Goal: Information Seeking & Learning: Learn about a topic

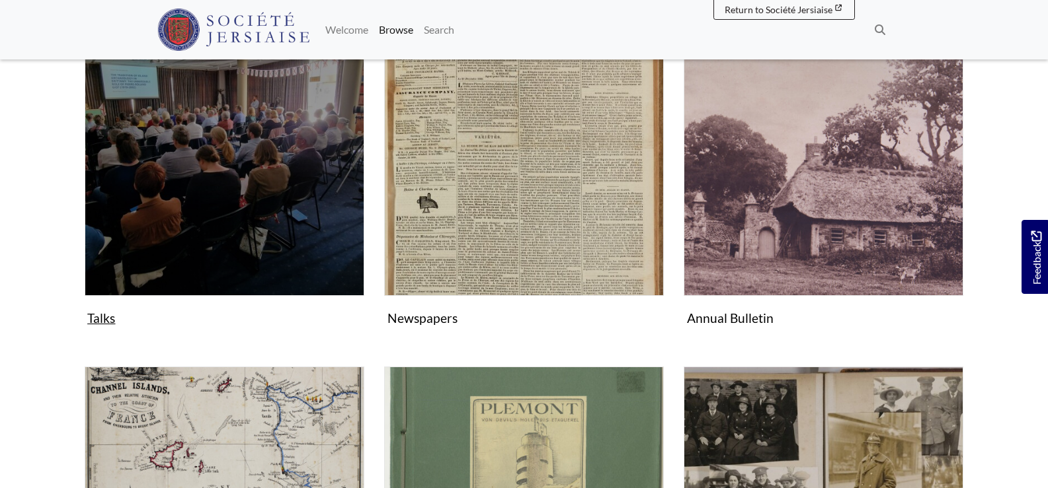
scroll to position [397, 0]
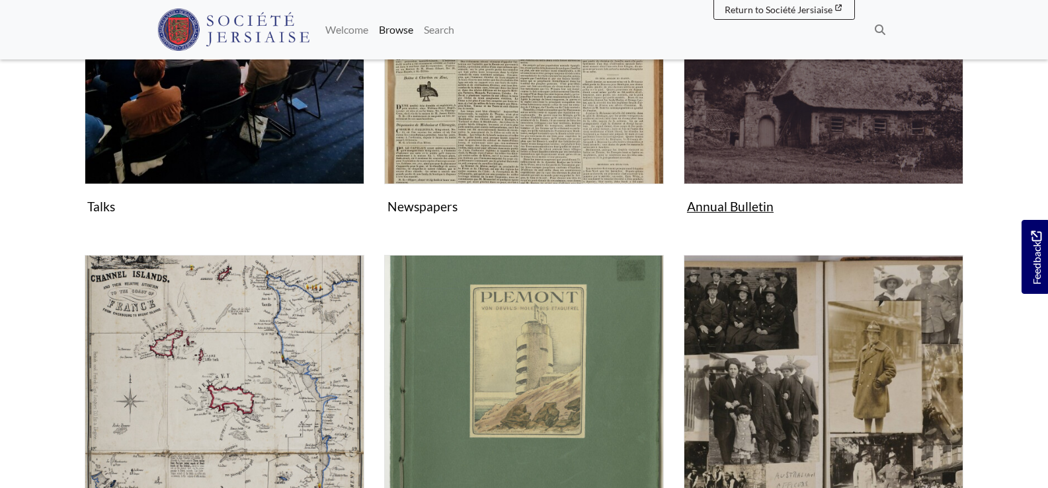
click at [822, 120] on img "Subcollection" at bounding box center [823, 45] width 280 height 280
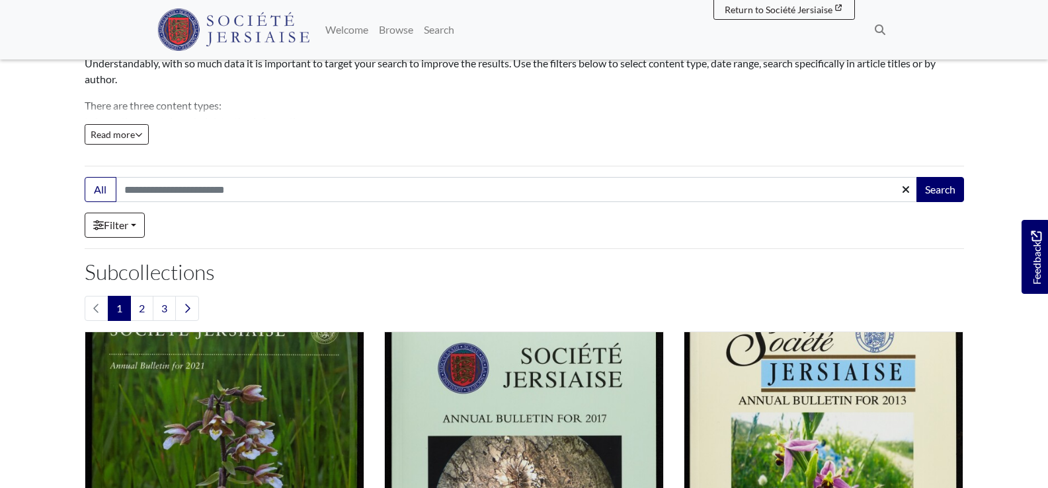
scroll to position [198, 0]
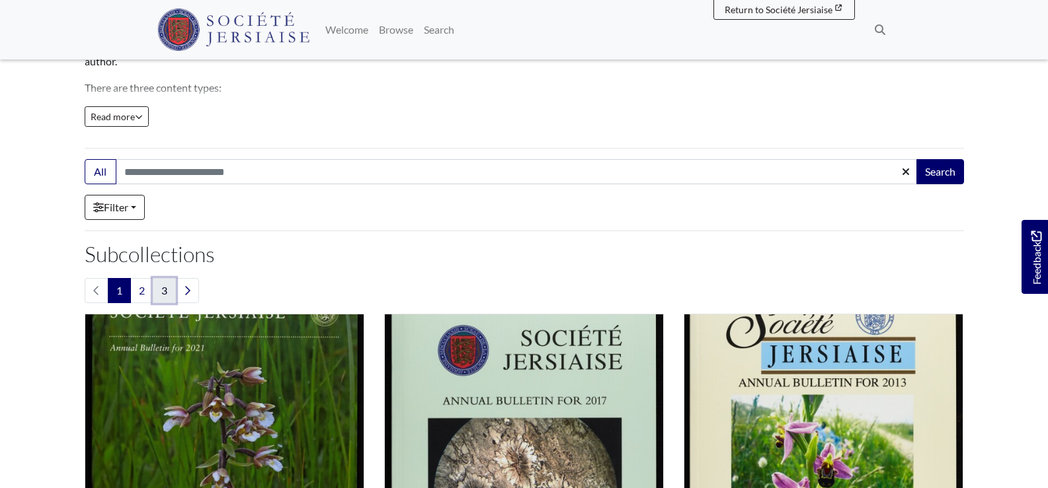
click at [168, 295] on link "3" at bounding box center [164, 290] width 23 height 25
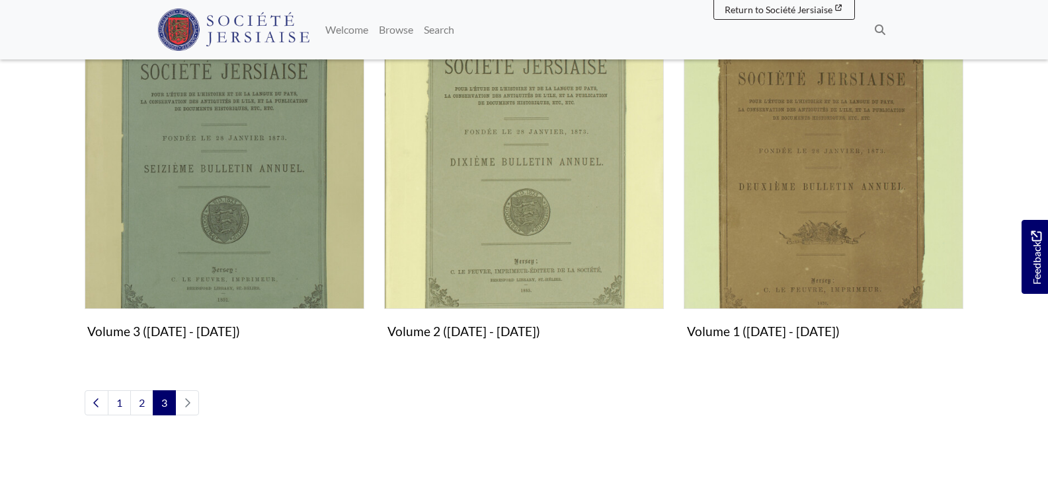
scroll to position [1190, 0]
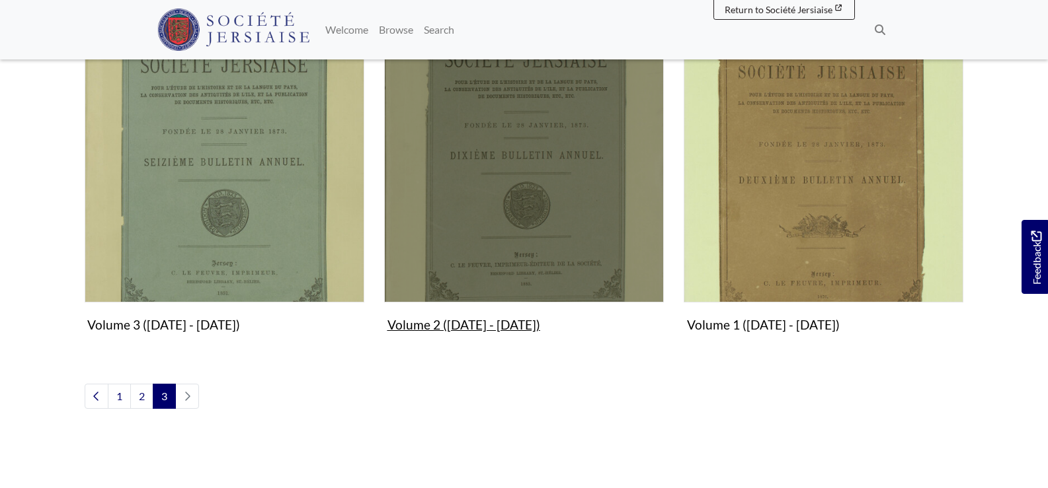
click at [483, 243] on img "Subcollection" at bounding box center [524, 163] width 280 height 280
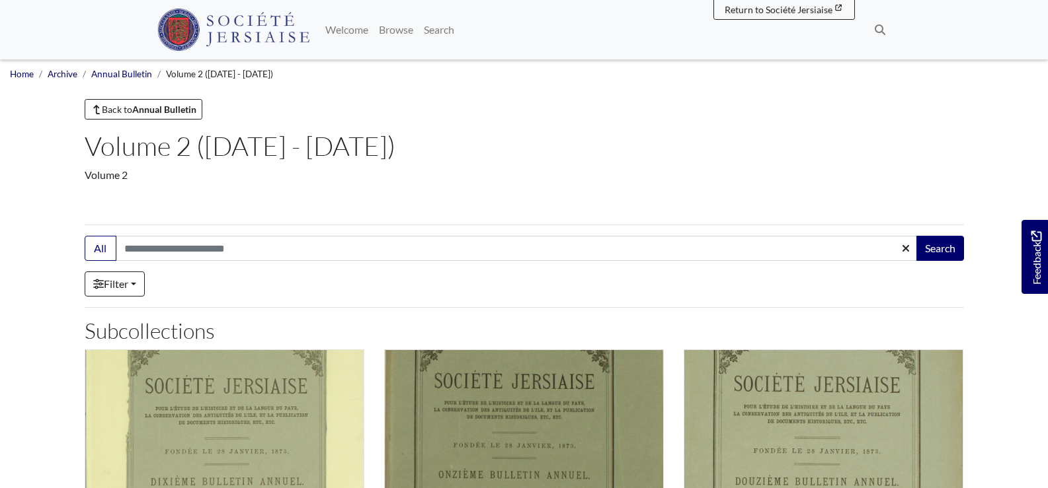
scroll to position [397, 0]
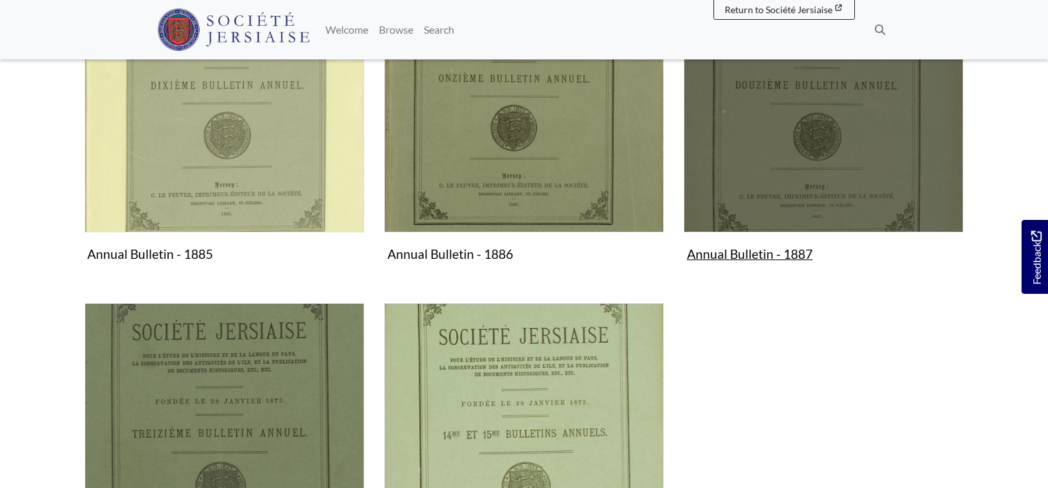
click at [779, 159] on img "Subcollection" at bounding box center [823, 93] width 280 height 280
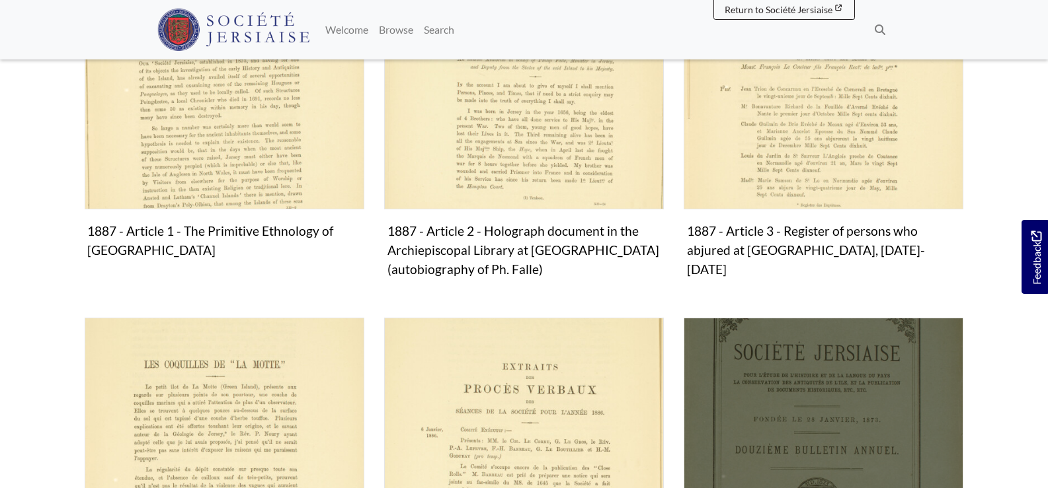
scroll to position [397, 0]
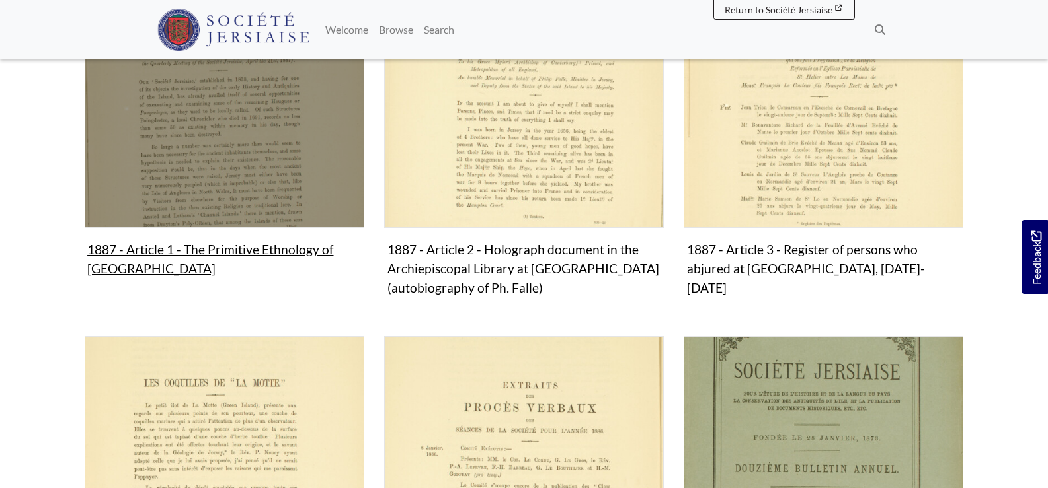
click at [184, 159] on img "Subcollection" at bounding box center [225, 88] width 280 height 280
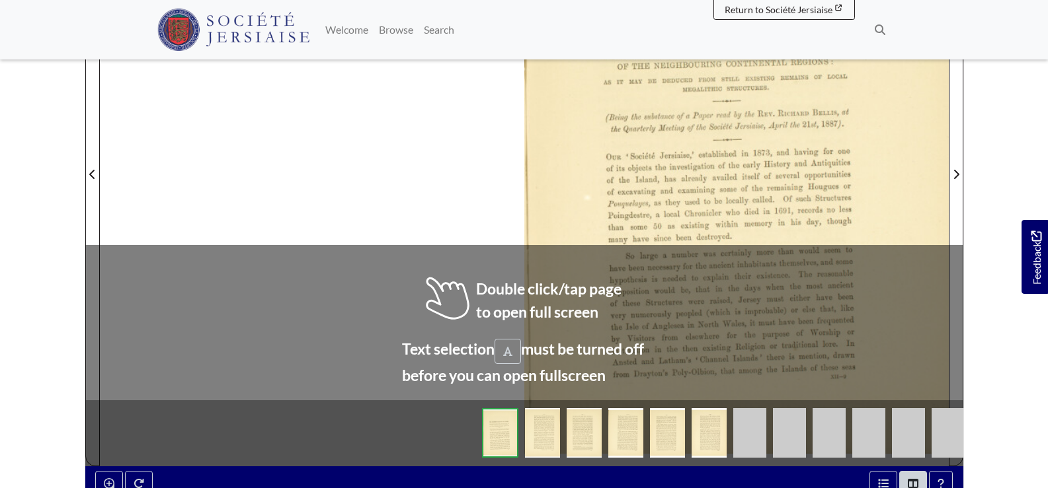
scroll to position [595, 0]
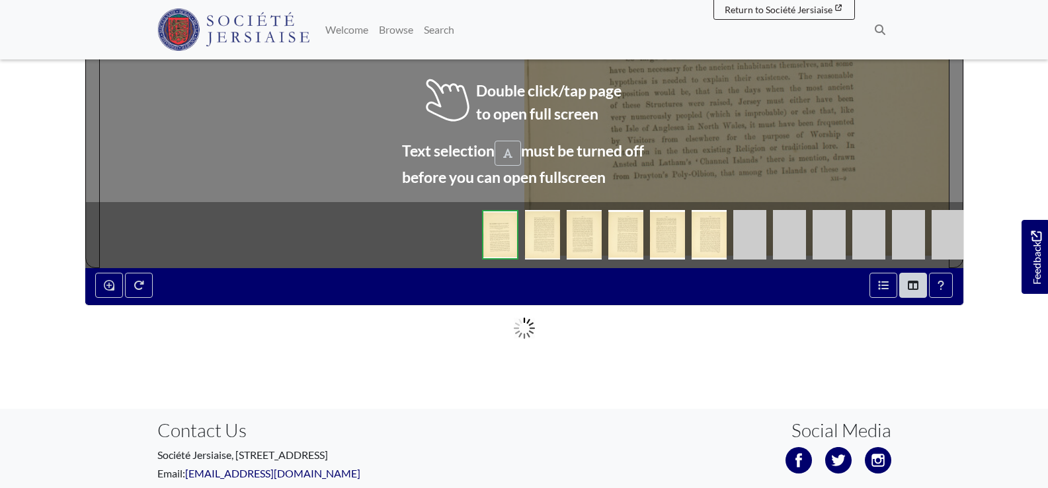
click at [512, 245] on img at bounding box center [500, 235] width 36 height 50
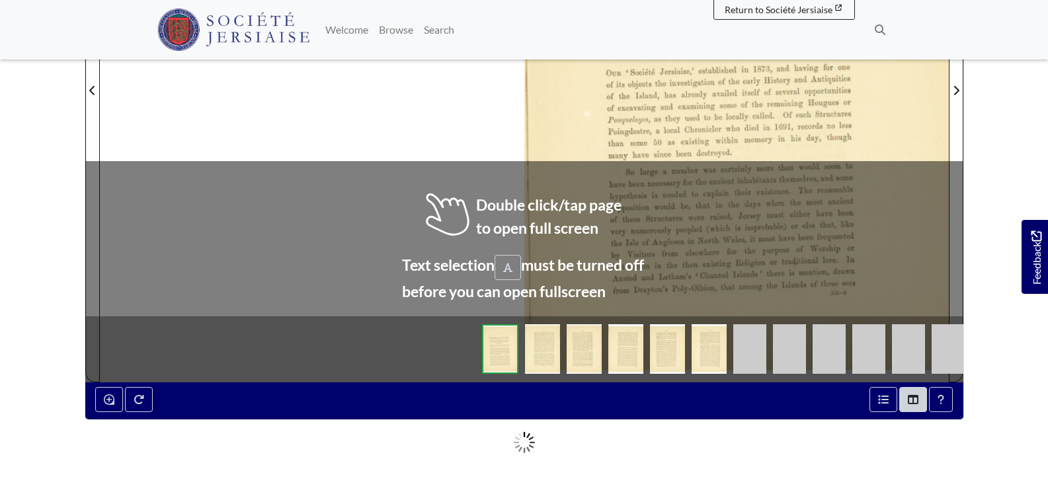
scroll to position [198, 0]
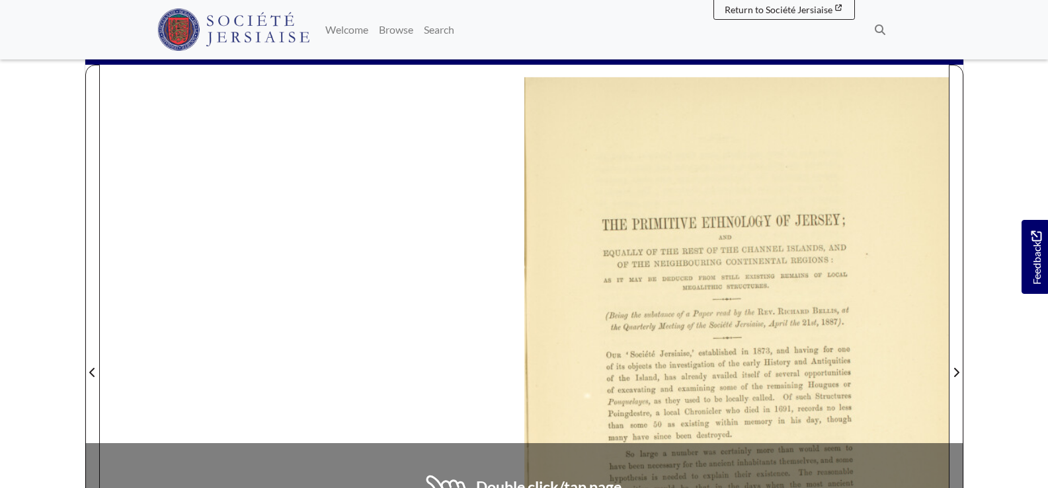
click at [576, 261] on div at bounding box center [736, 365] width 424 height 600
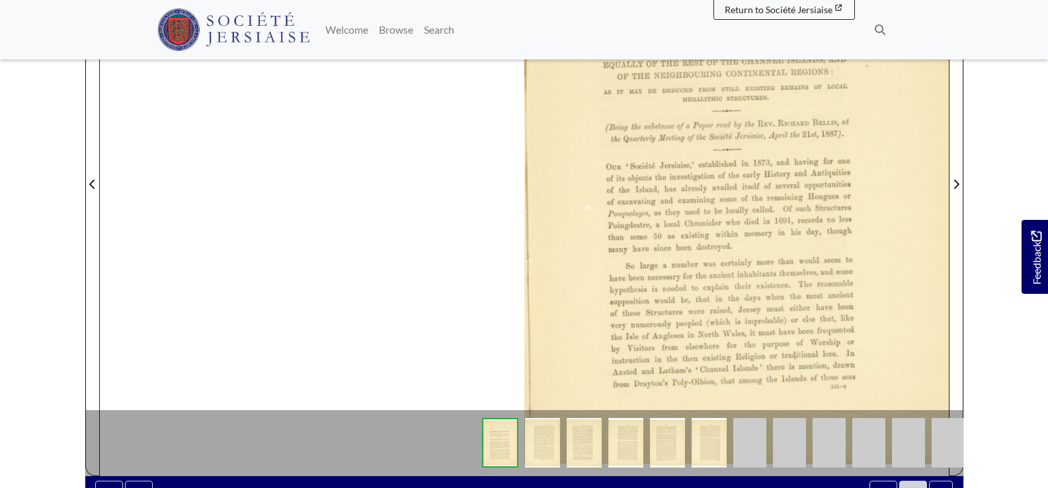
scroll to position [397, 0]
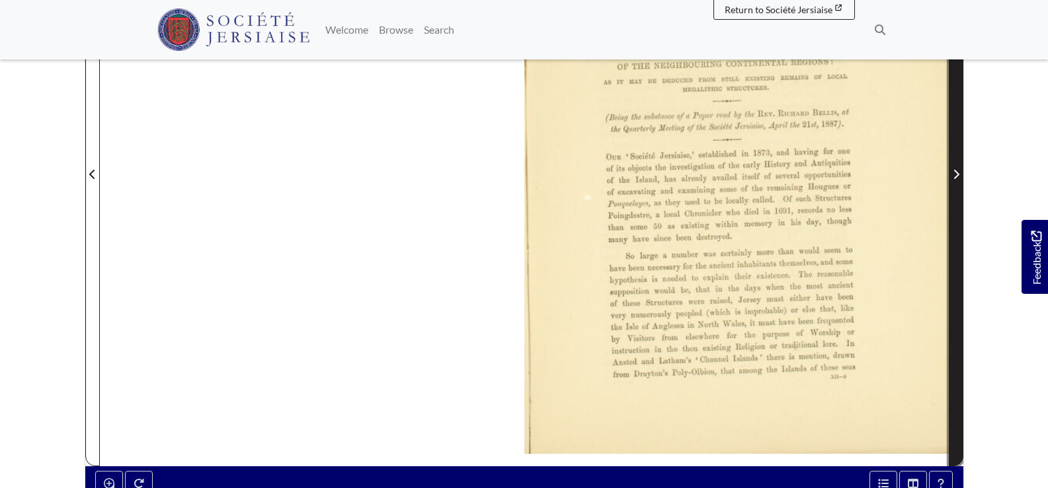
click at [955, 172] on icon "Next Page" at bounding box center [955, 174] width 5 height 9
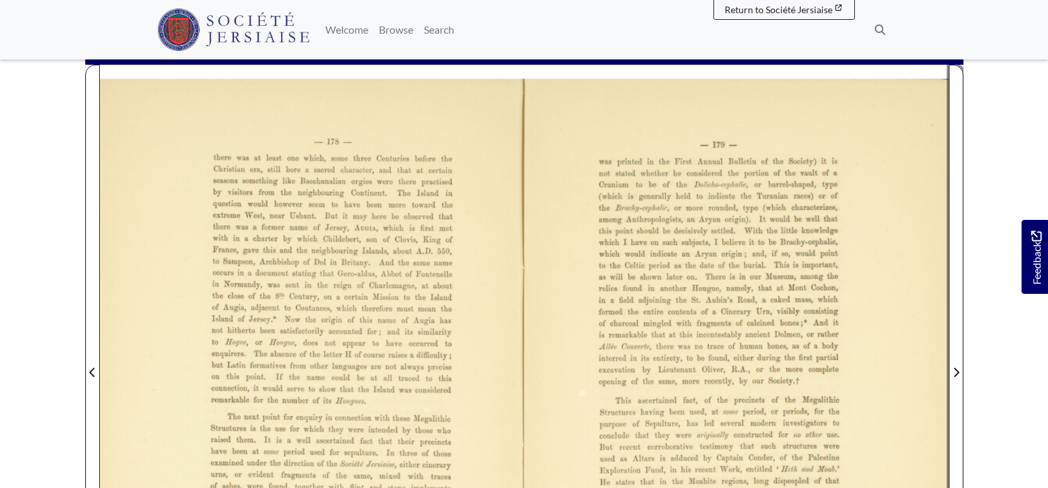
scroll to position [397, 0]
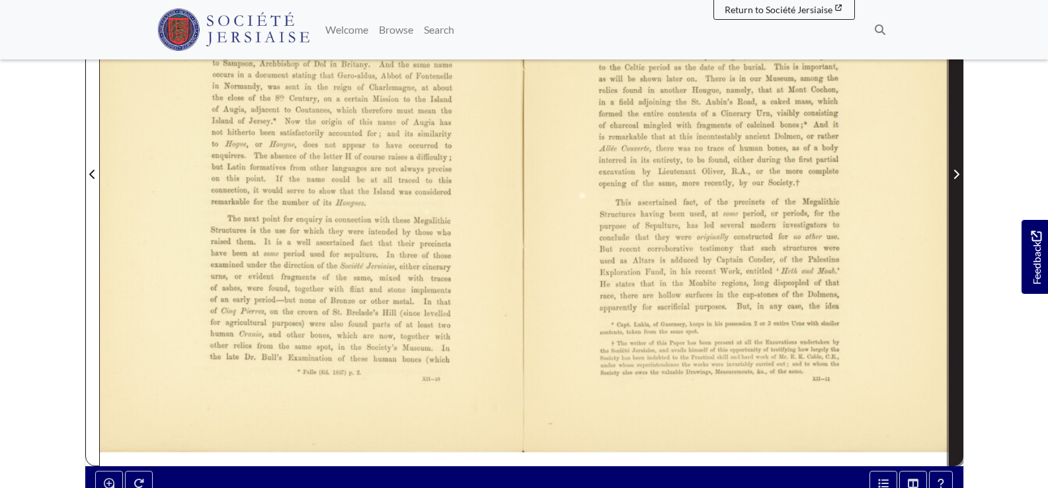
click at [954, 173] on icon "Next Page" at bounding box center [955, 174] width 7 height 11
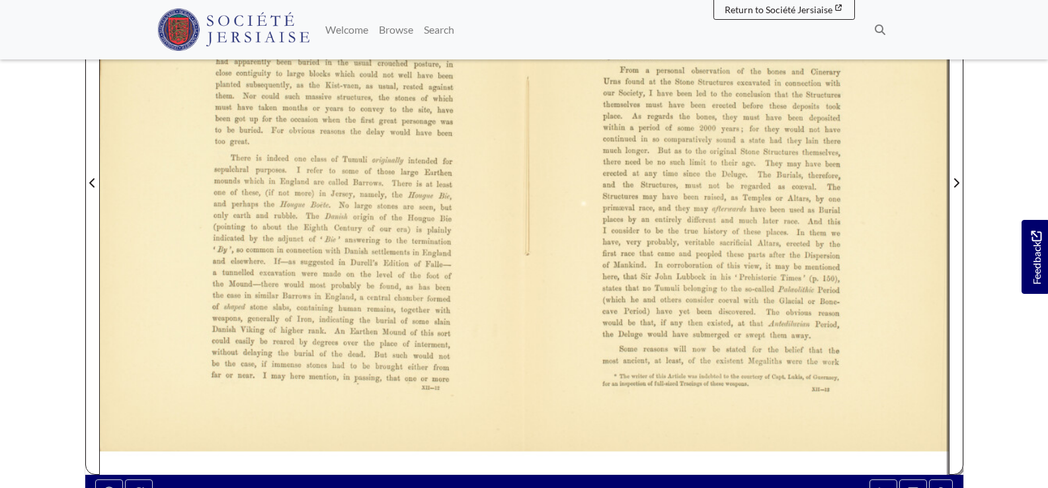
scroll to position [397, 0]
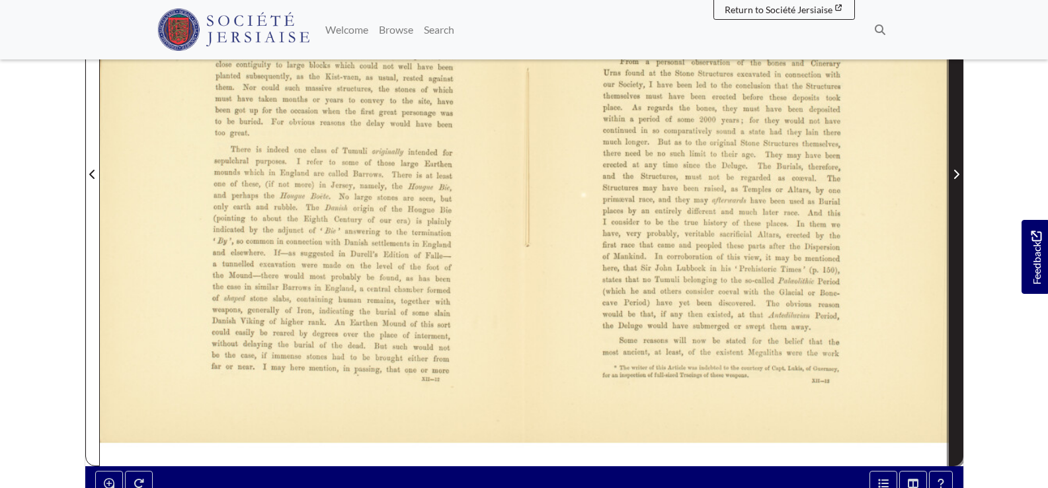
click at [950, 174] on span "Next Page" at bounding box center [955, 175] width 13 height 16
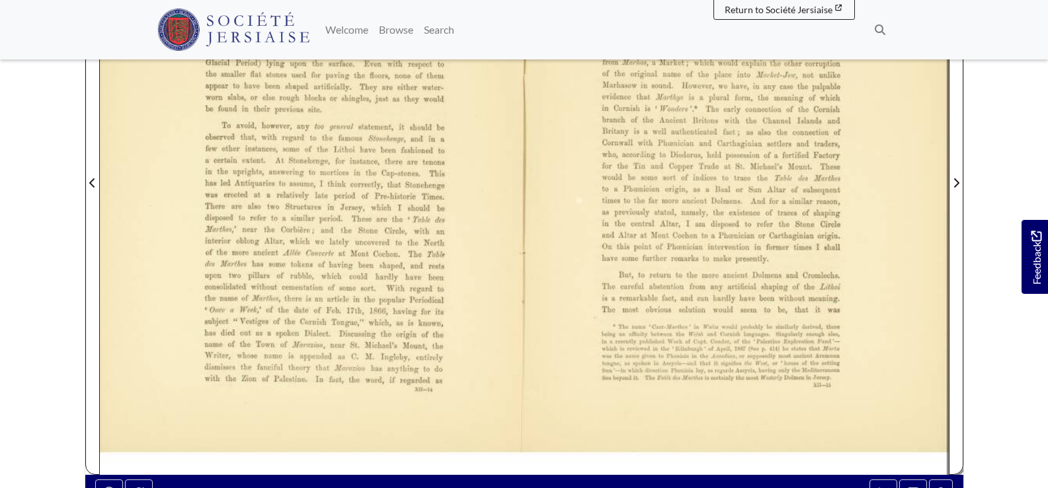
scroll to position [397, 0]
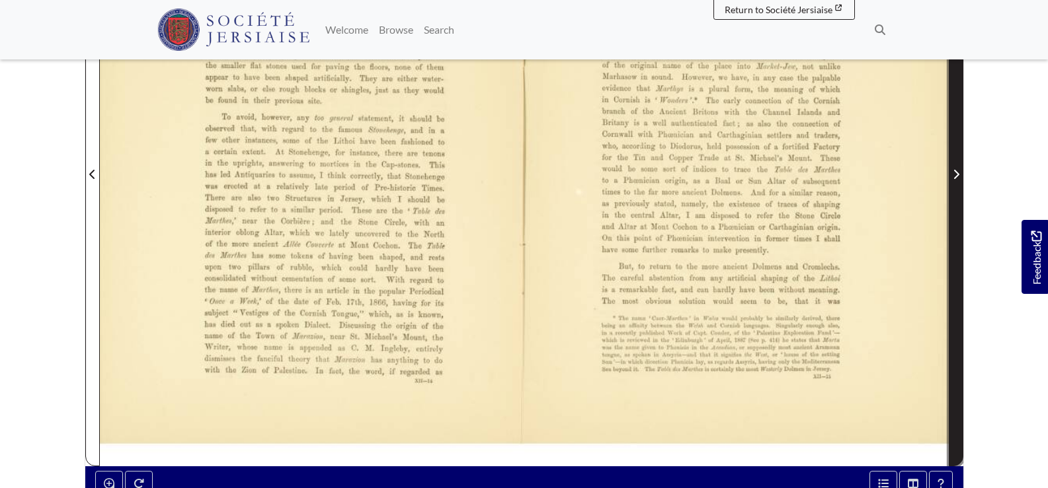
click at [953, 176] on icon "Next Page" at bounding box center [955, 174] width 7 height 11
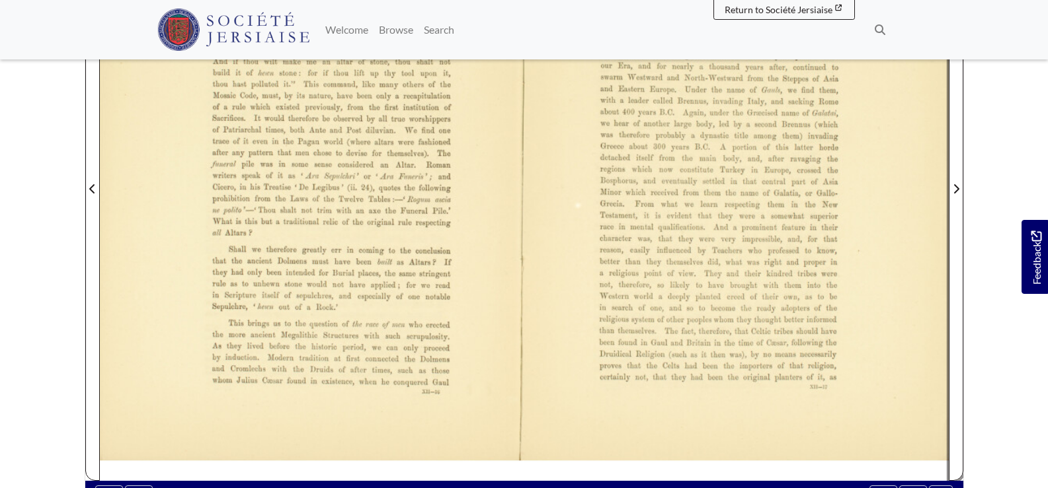
scroll to position [397, 0]
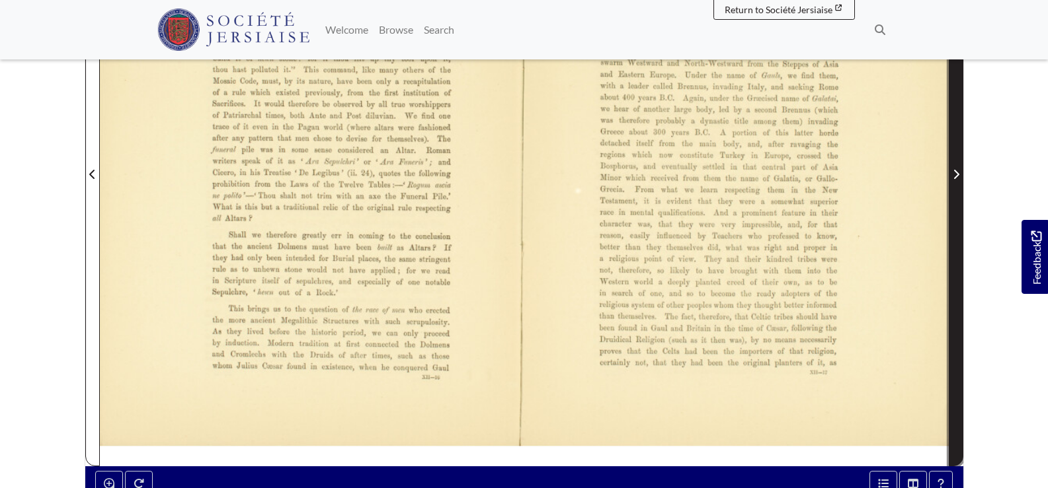
click at [958, 176] on icon "Next Page" at bounding box center [955, 174] width 7 height 11
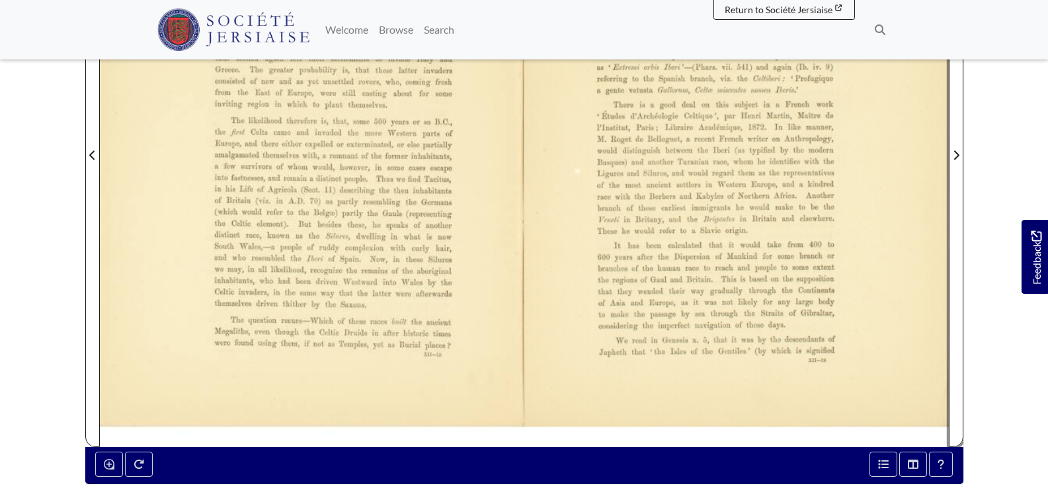
scroll to position [397, 0]
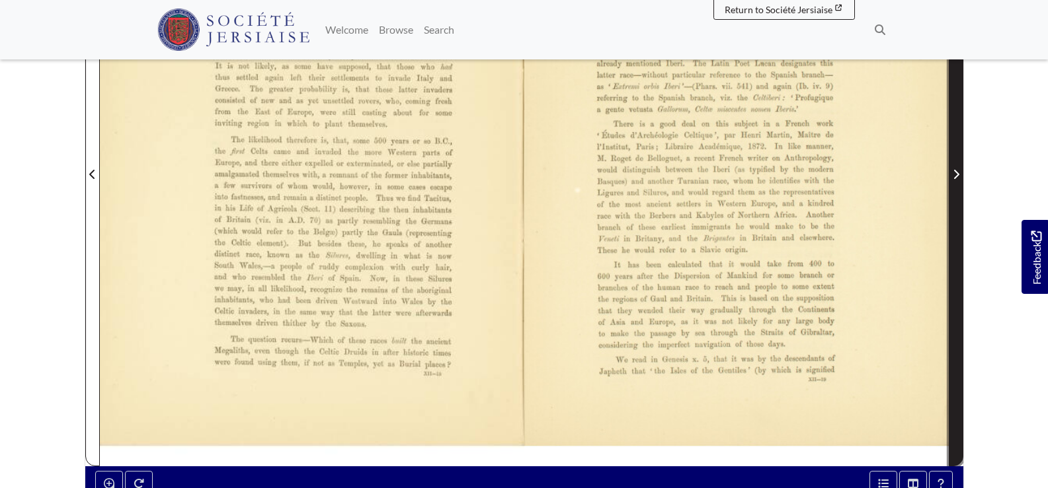
click at [956, 172] on icon "Next Page" at bounding box center [955, 174] width 5 height 9
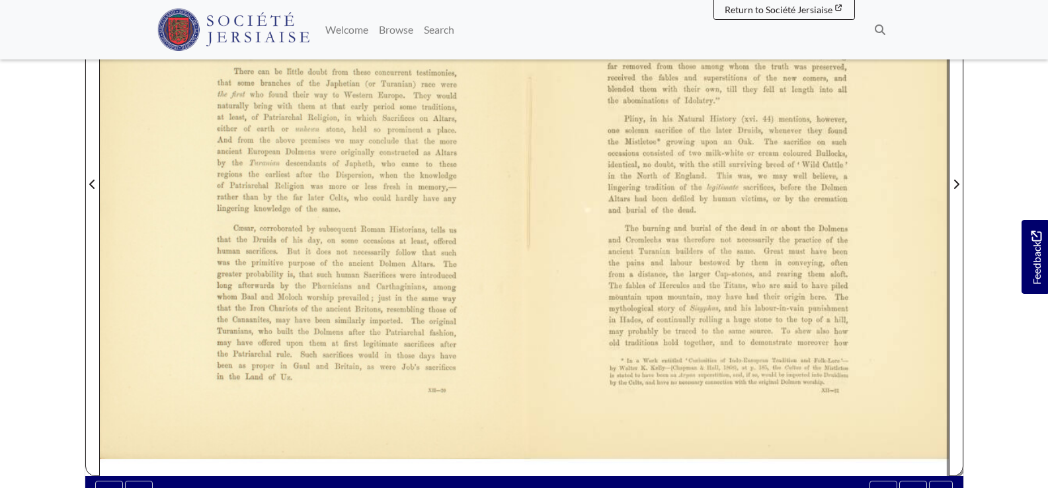
scroll to position [397, 0]
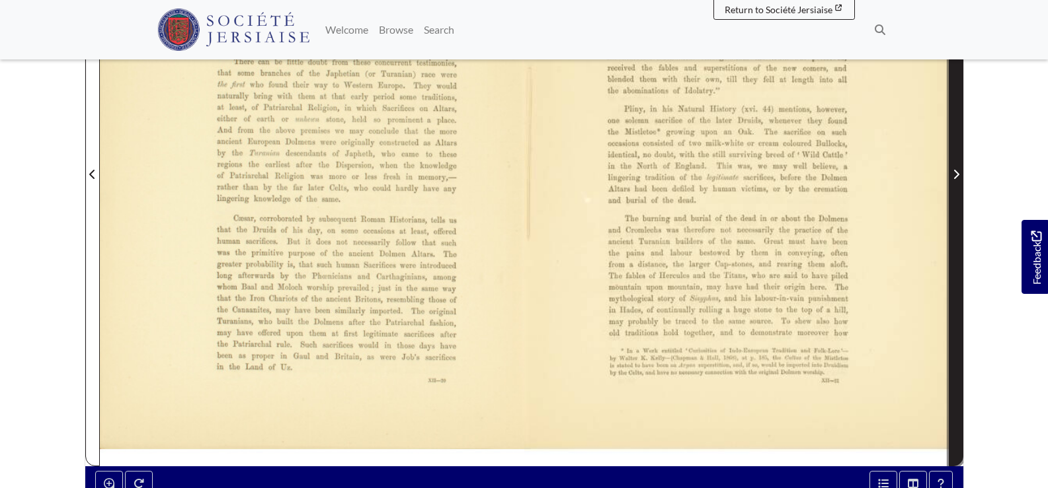
click at [954, 172] on icon "Next Page" at bounding box center [955, 174] width 5 height 9
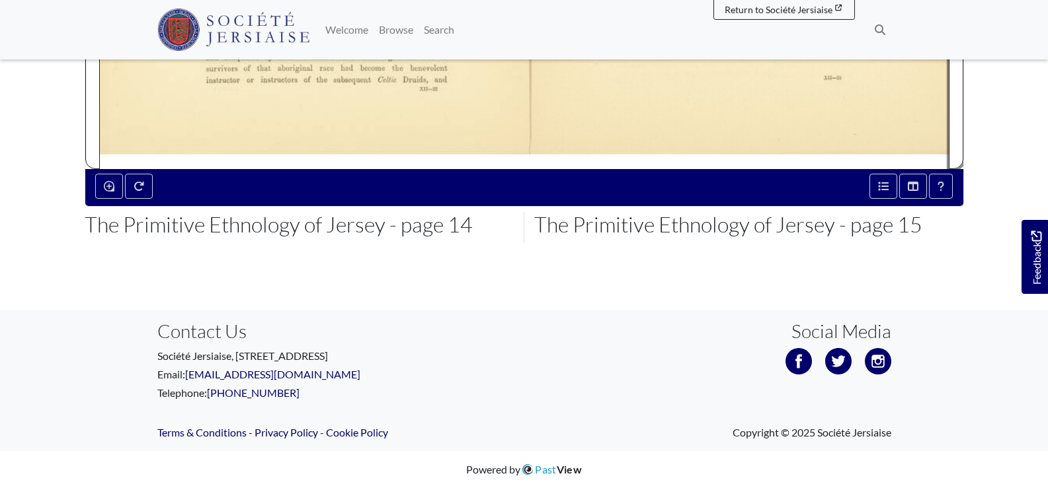
scroll to position [496, 0]
